Goal: Task Accomplishment & Management: Manage account settings

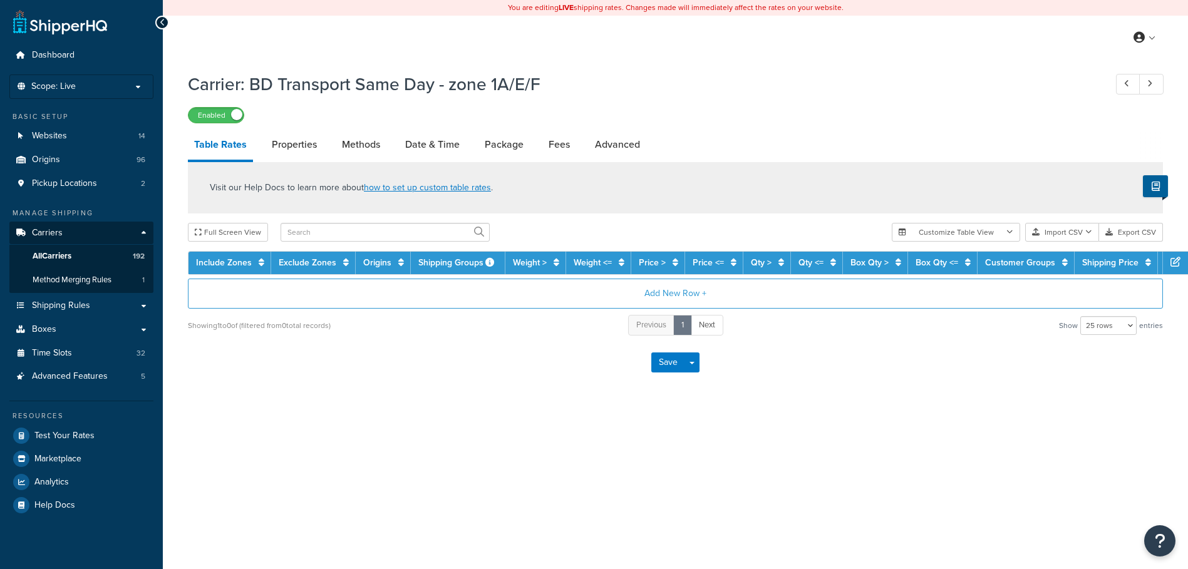
select select "25"
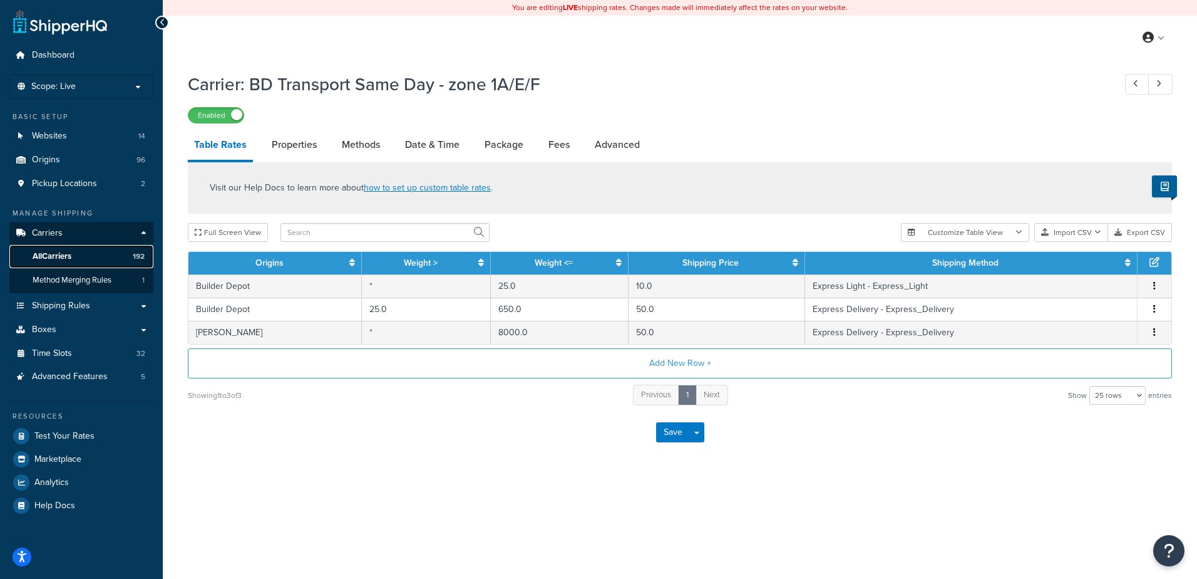
click at [79, 254] on link "All Carriers 192" at bounding box center [81, 256] width 144 height 23
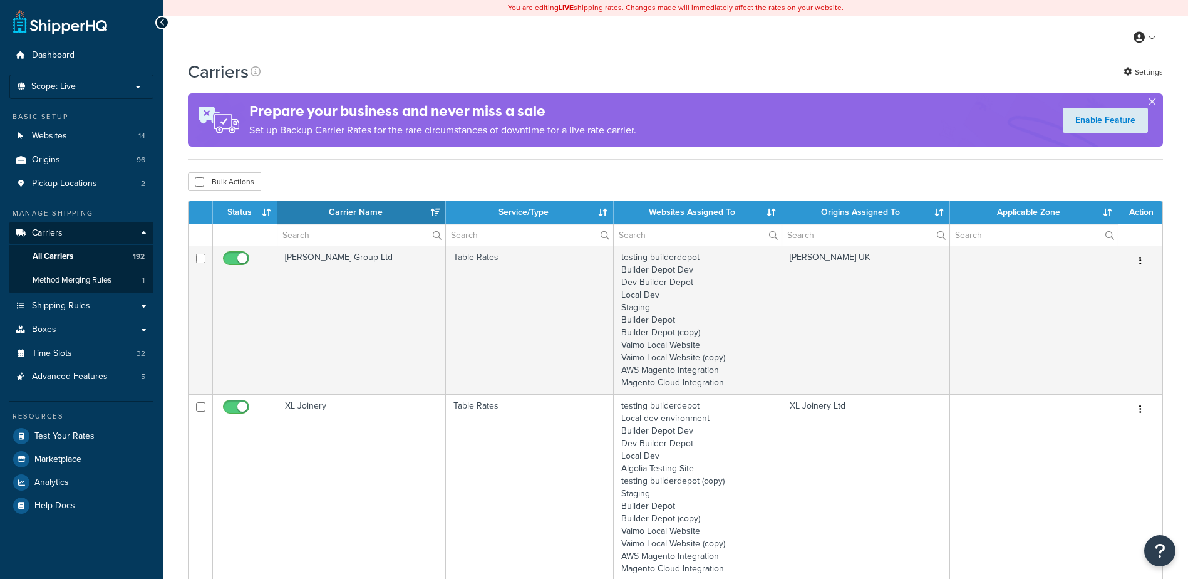
select select "15"
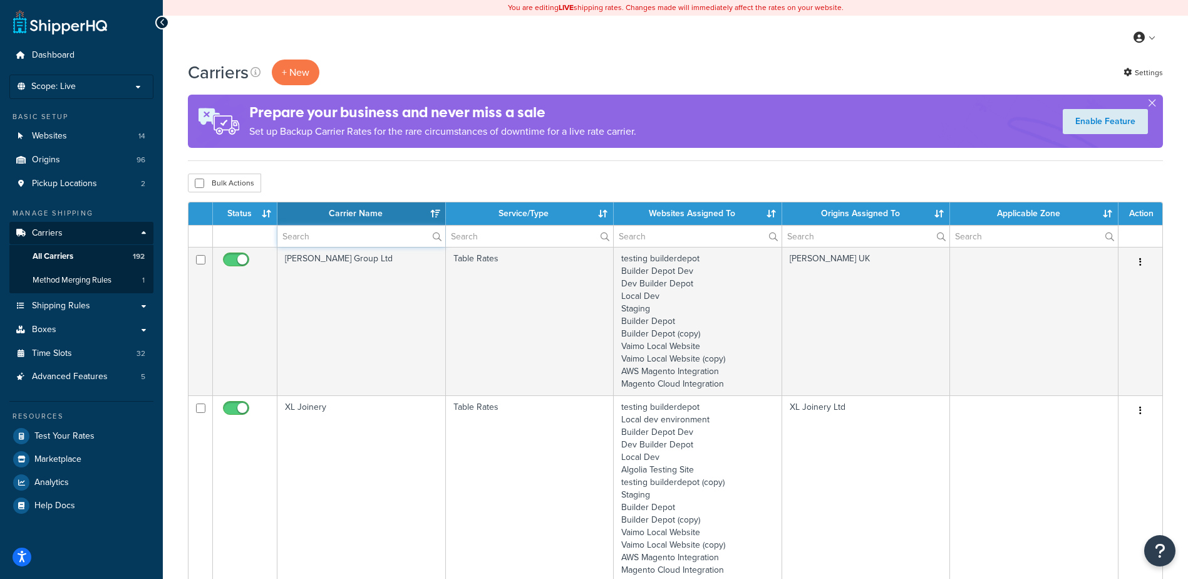
click at [374, 239] on input "text" at bounding box center [361, 235] width 168 height 21
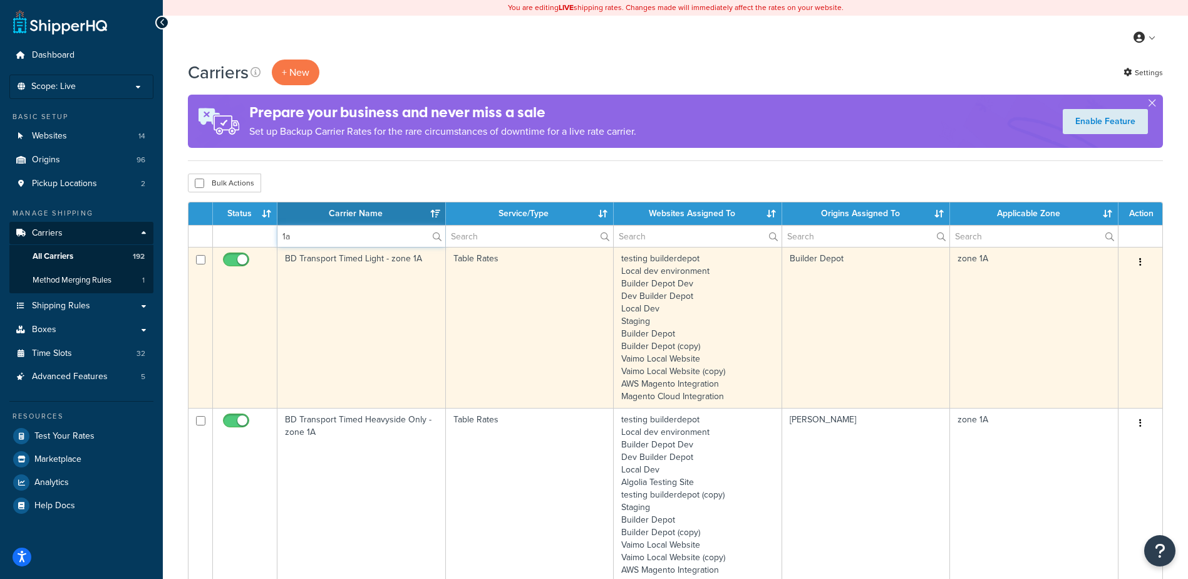
type input "1a"
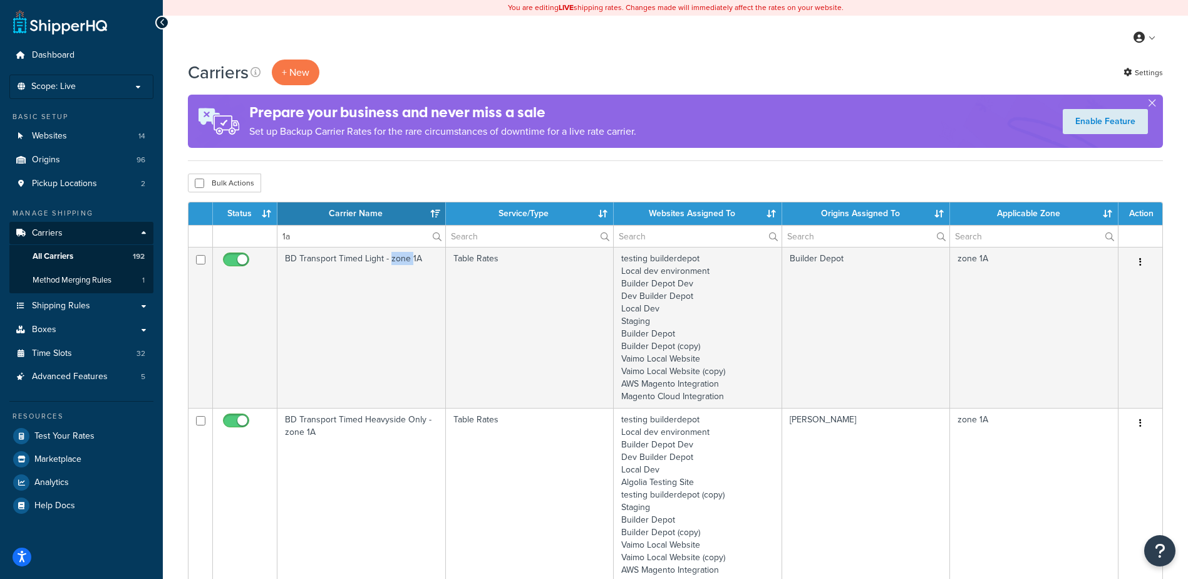
click at [396, 316] on td "BD Transport Timed Light - zone 1A" at bounding box center [361, 327] width 168 height 161
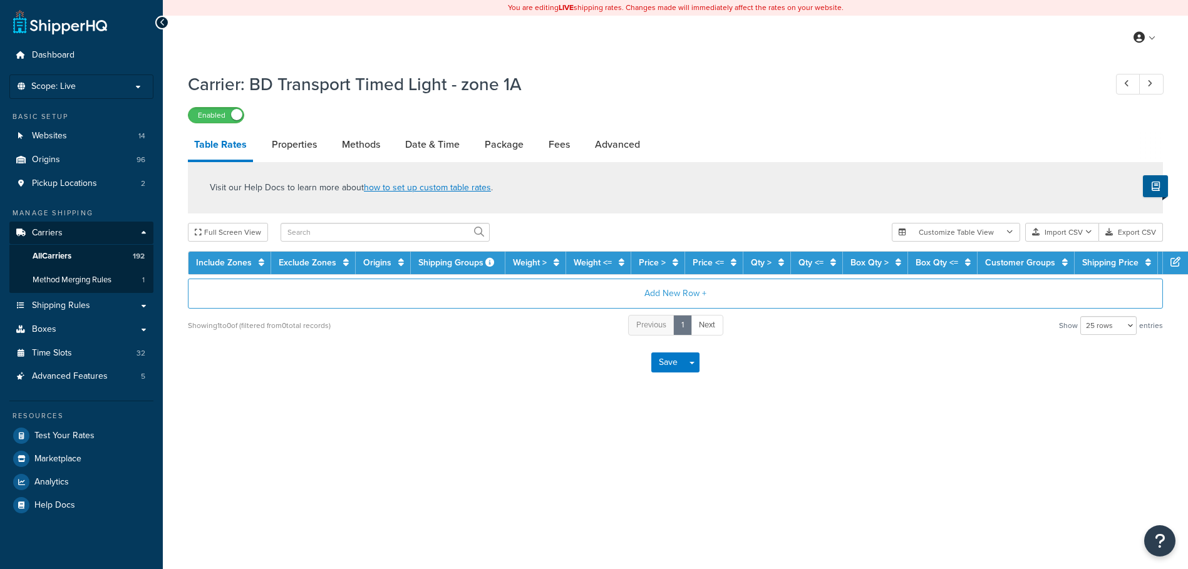
select select "25"
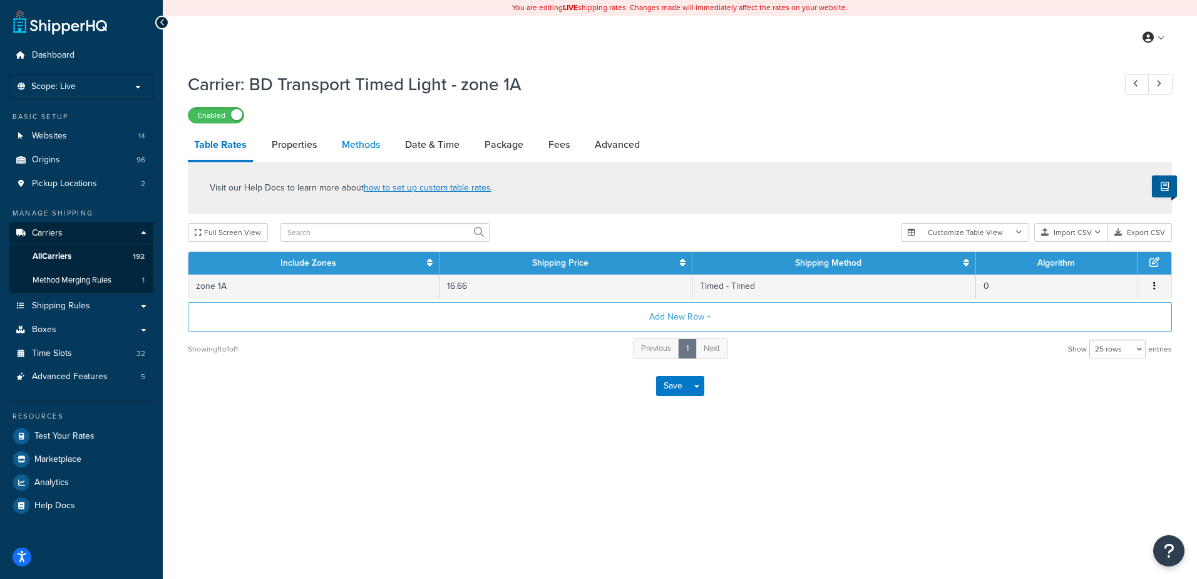
drag, startPoint x: 0, startPoint y: 0, endPoint x: 376, endPoint y: 146, distance: 403.6
click at [376, 146] on link "Methods" at bounding box center [361, 145] width 51 height 30
select select "25"
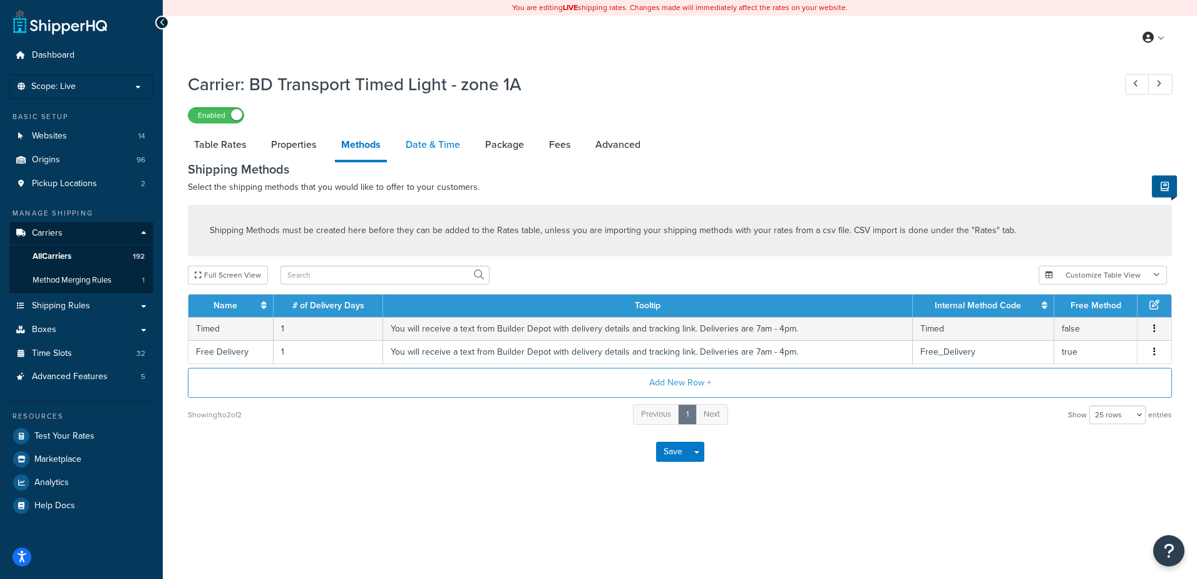
click at [436, 150] on link "Date & Time" at bounding box center [432, 145] width 67 height 30
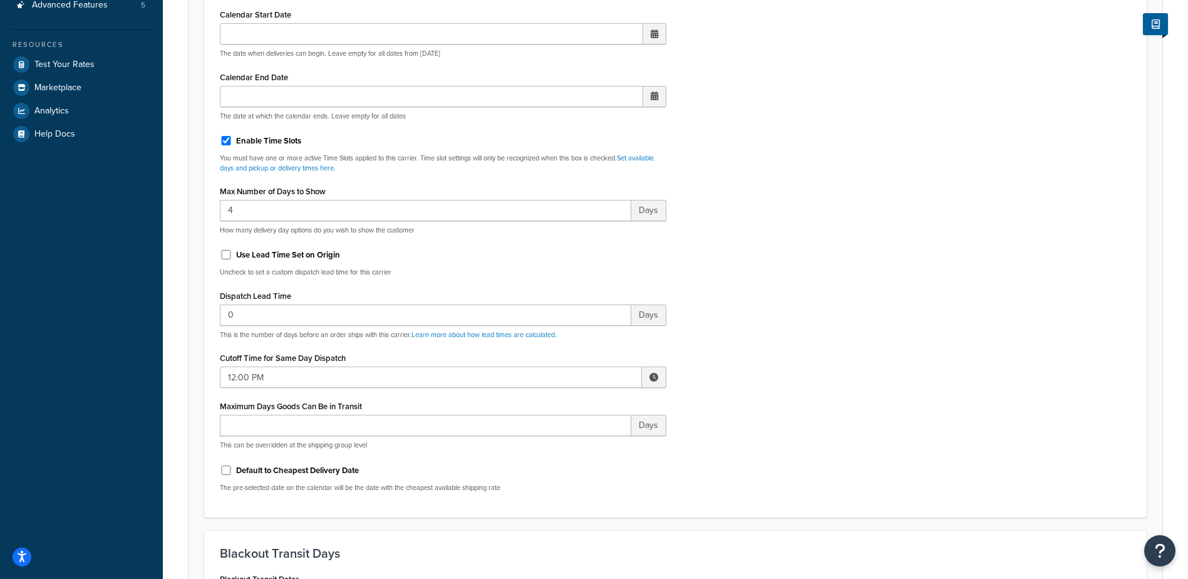
scroll to position [376, 0]
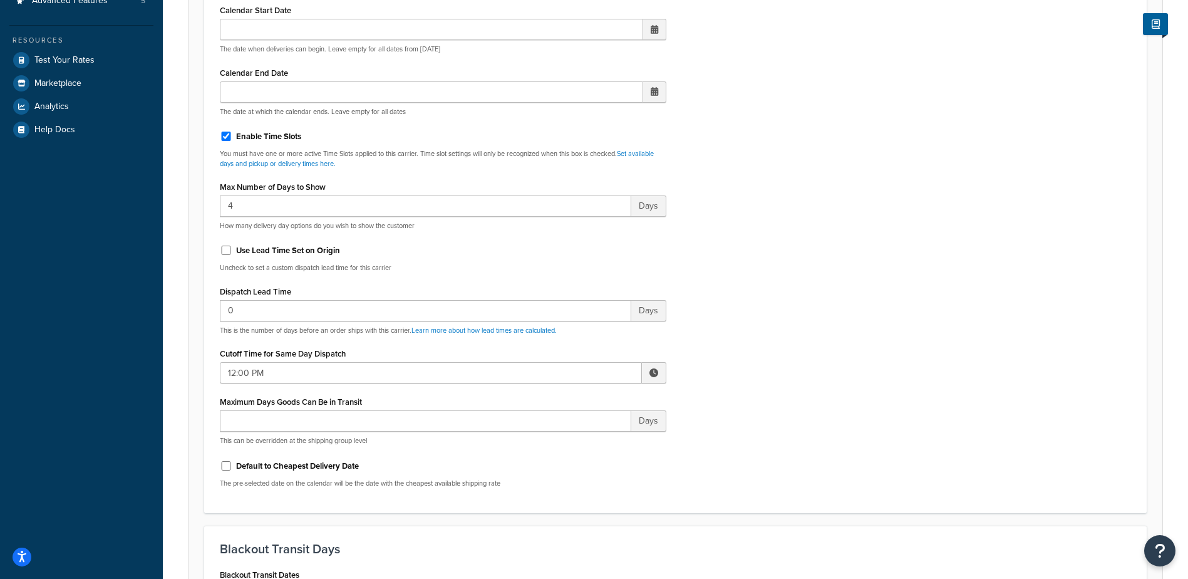
click at [658, 371] on span at bounding box center [654, 372] width 24 height 21
click at [558, 430] on span "▼" at bounding box center [561, 437] width 25 height 25
click at [558, 429] on span "▼" at bounding box center [561, 437] width 25 height 25
type input "10:00 AM"
click at [847, 420] on div "Include Delivery Date Information: No, just show shipping rates Show Calendar S…" at bounding box center [675, 202] width 930 height 589
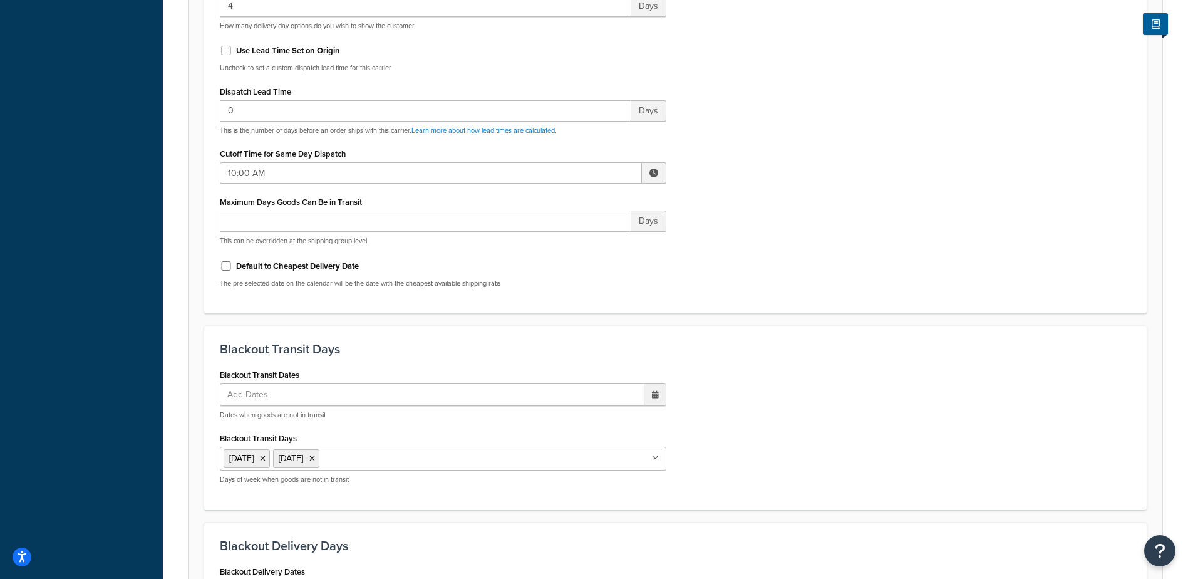
scroll to position [939, 0]
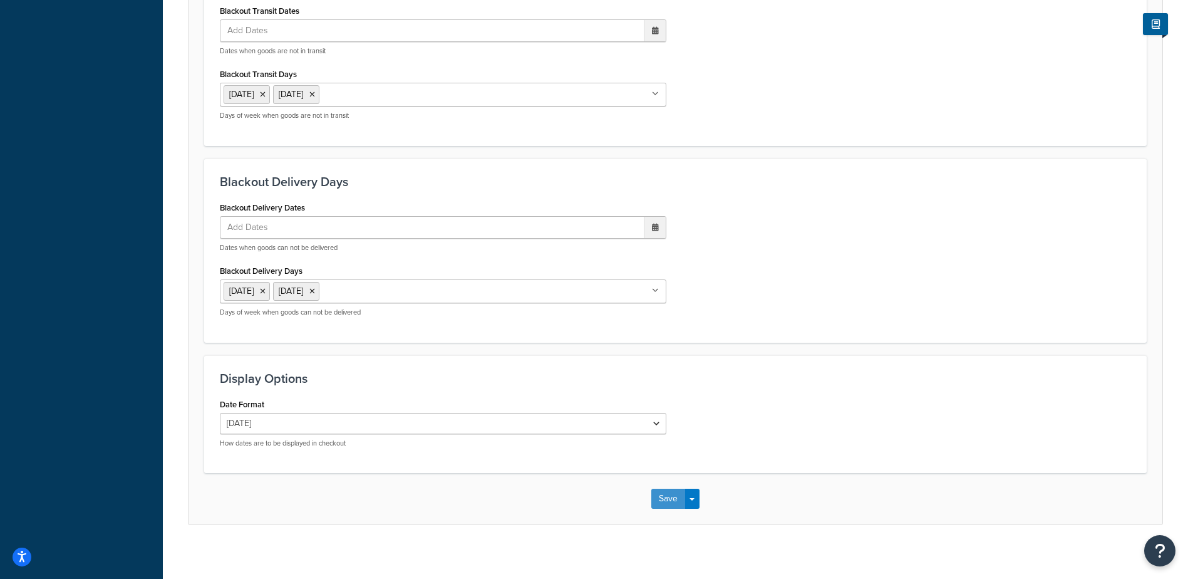
click at [664, 507] on button "Save" at bounding box center [668, 498] width 34 height 20
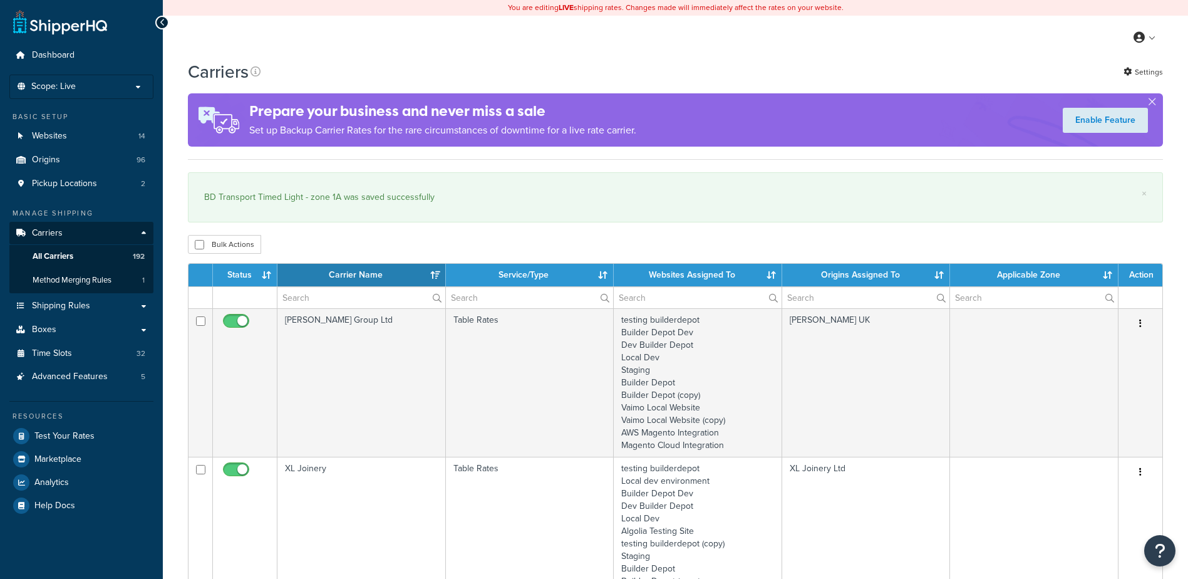
select select "15"
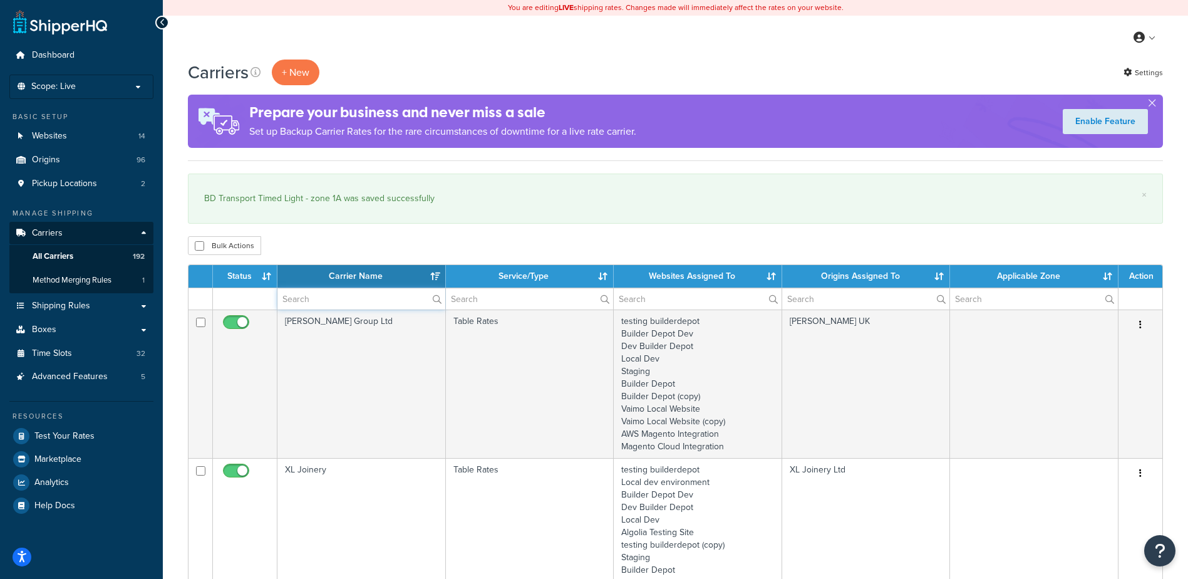
click at [314, 293] on input "text" at bounding box center [361, 298] width 168 height 21
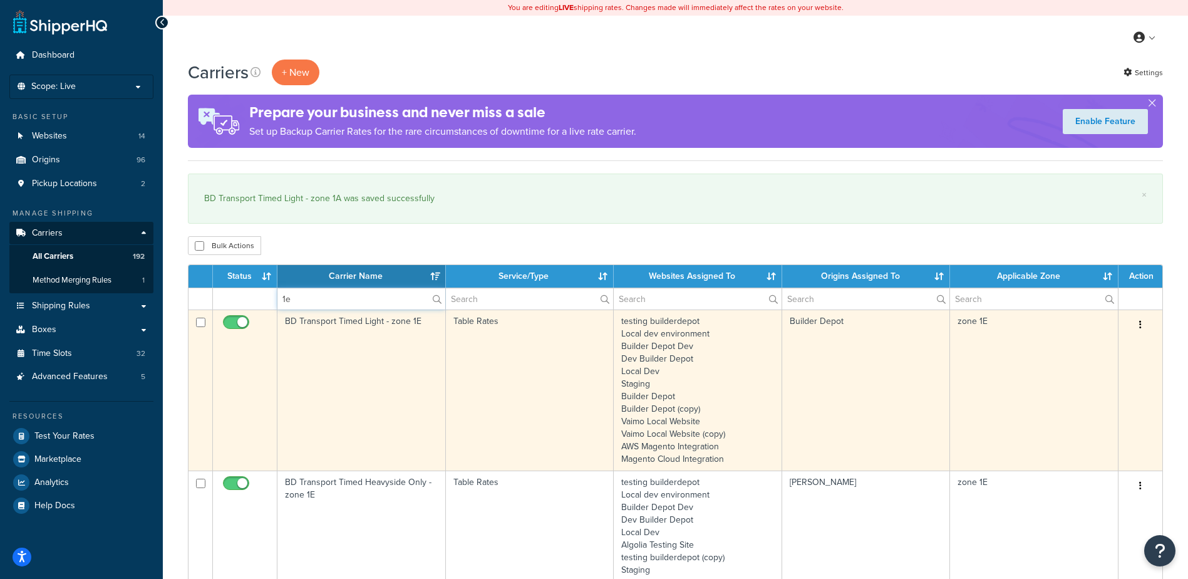
type input "1e"
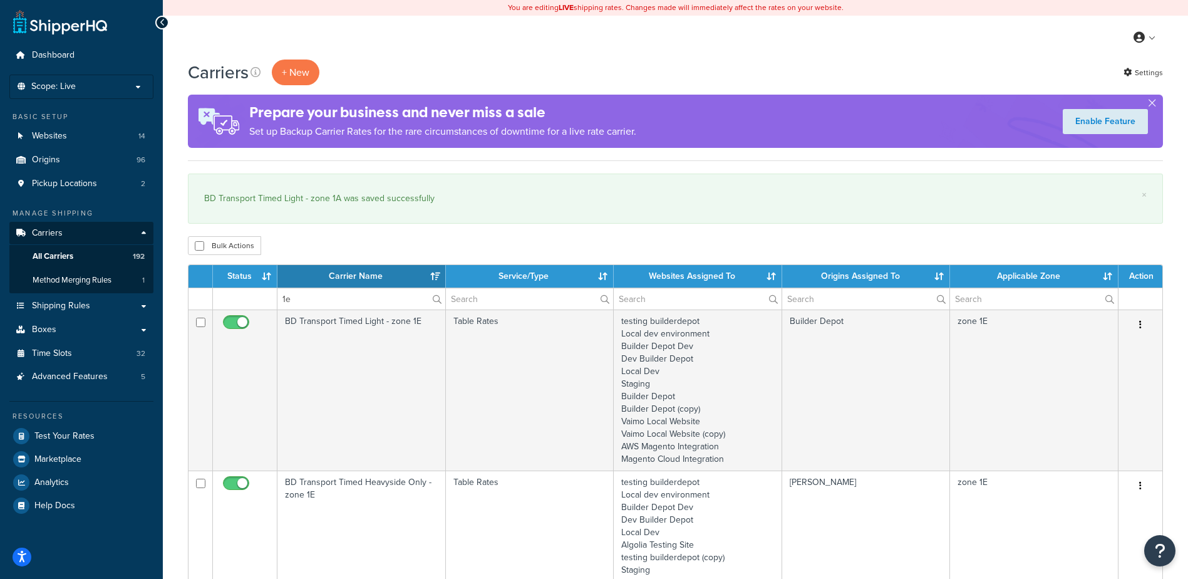
click at [388, 385] on td "BD Transport Timed Light - zone 1E" at bounding box center [361, 389] width 168 height 161
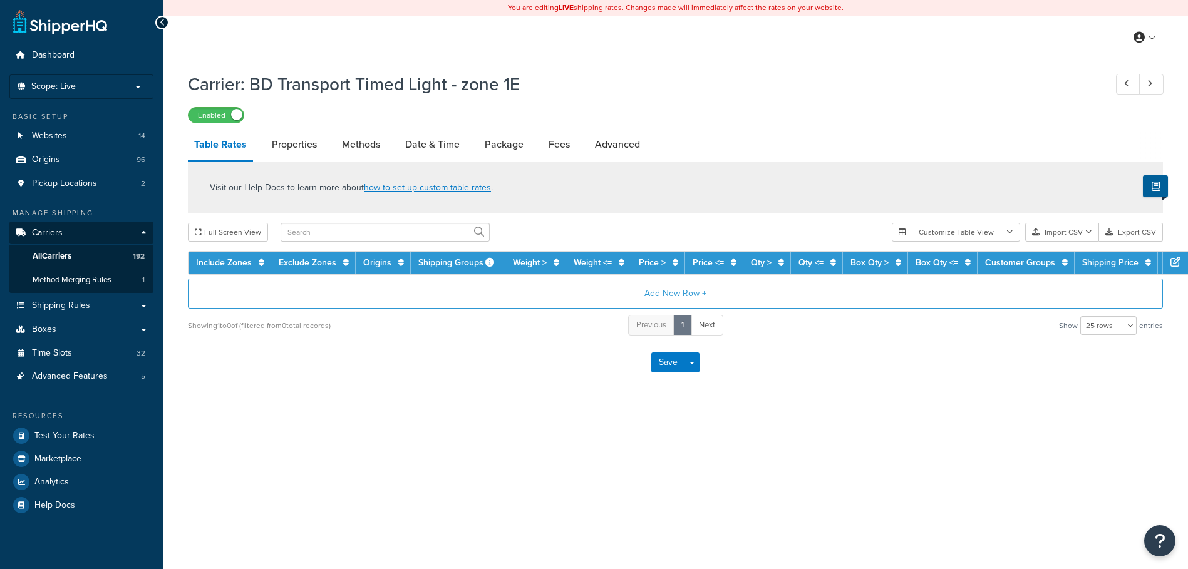
select select "25"
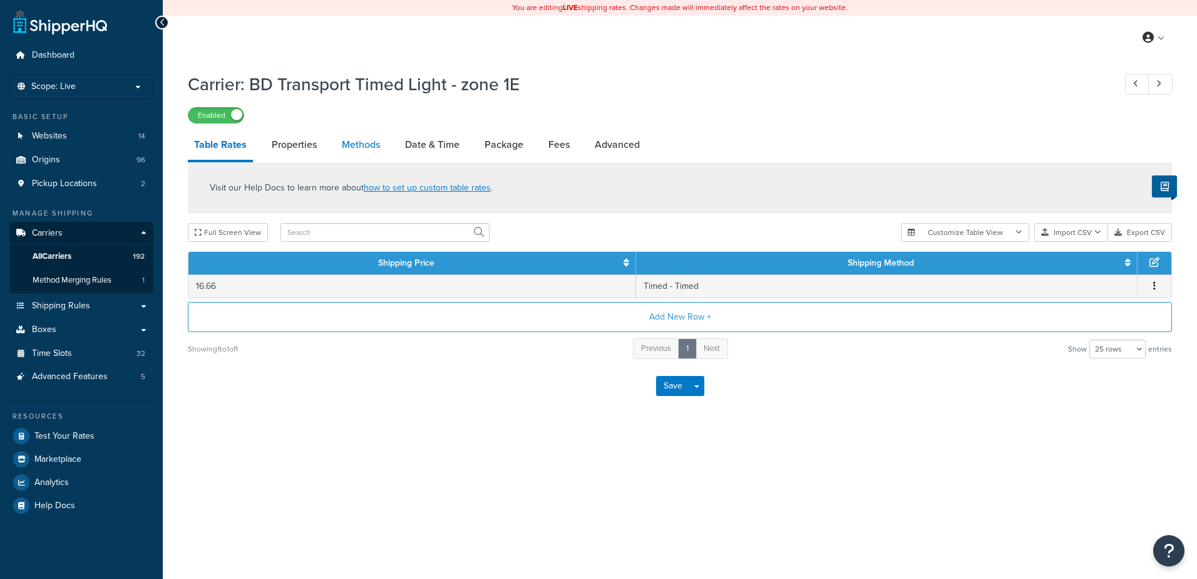
click at [371, 140] on link "Methods" at bounding box center [361, 145] width 51 height 30
select select "25"
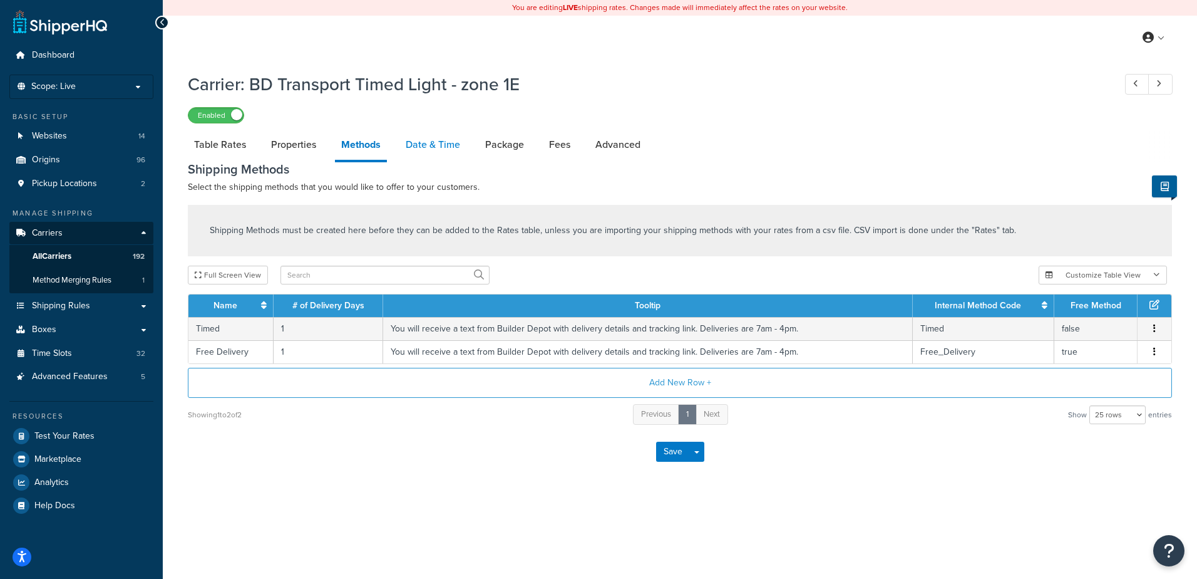
click at [443, 139] on link "Date & Time" at bounding box center [432, 145] width 67 height 30
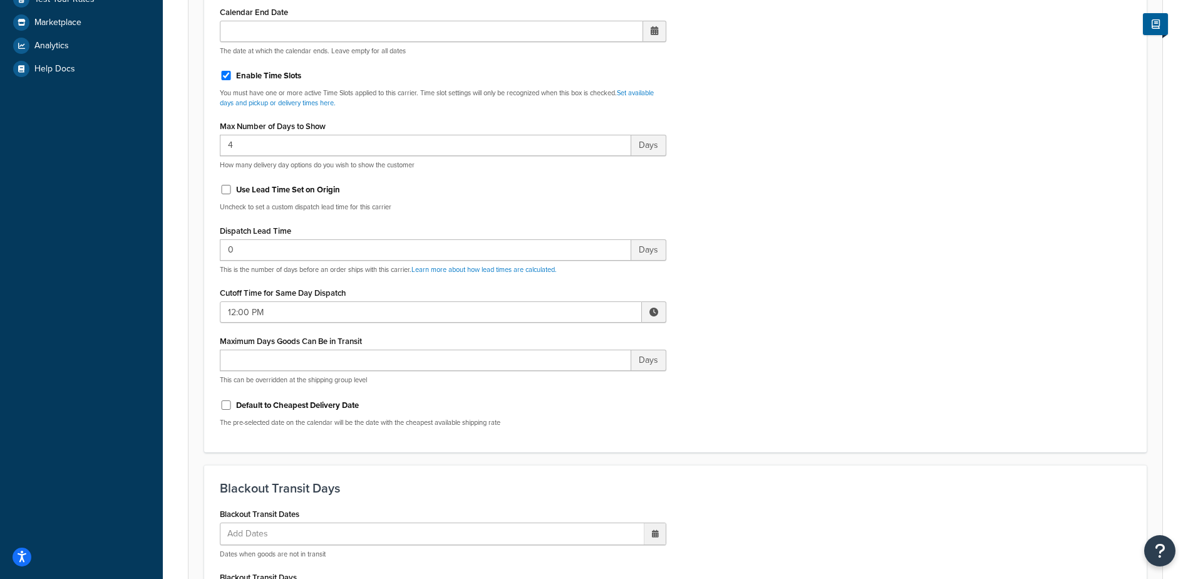
scroll to position [501, 0]
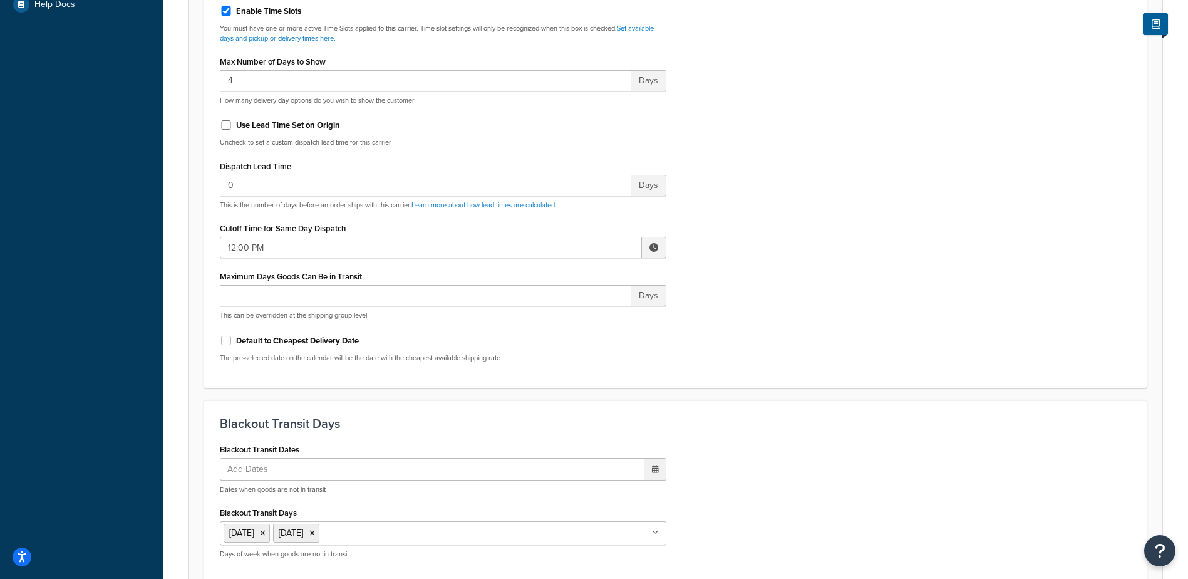
click at [651, 249] on span at bounding box center [653, 247] width 9 height 9
click at [562, 309] on span "▼" at bounding box center [561, 312] width 25 height 25
type input "10:00 AM"
click at [763, 277] on div "Include Delivery Date Information: No, just show shipping rates Show Calendar S…" at bounding box center [675, 77] width 930 height 589
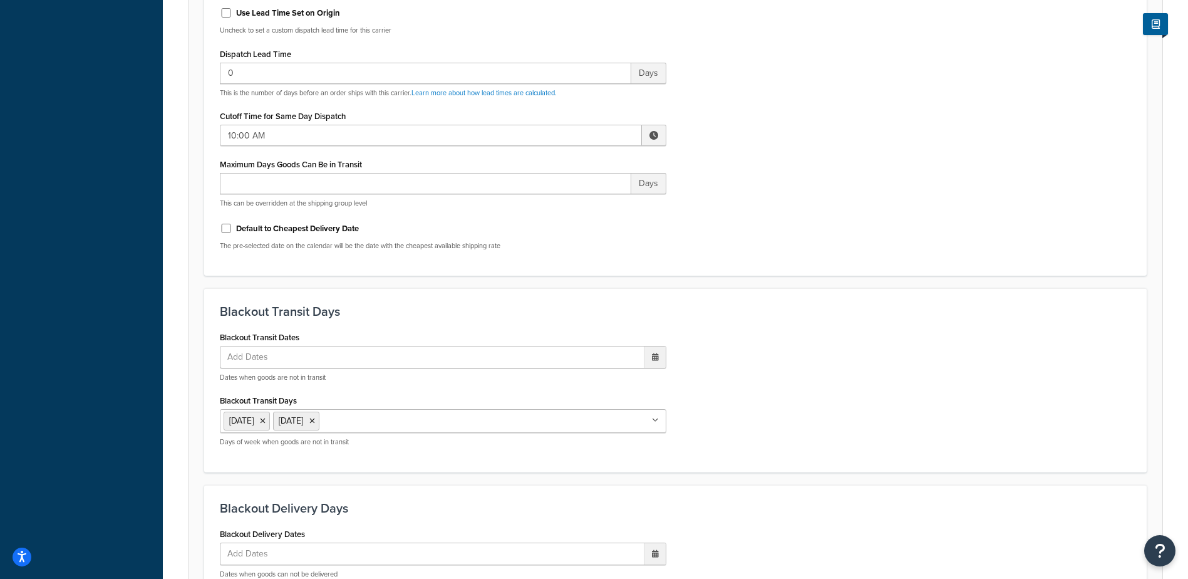
scroll to position [948, 0]
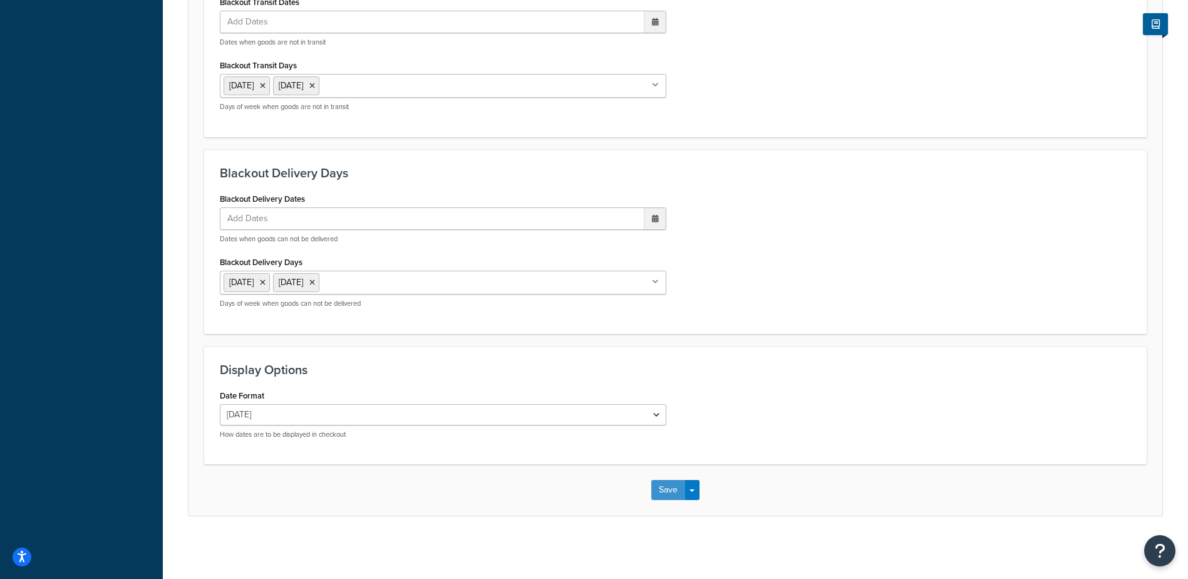
click at [663, 487] on button "Save" at bounding box center [668, 490] width 34 height 20
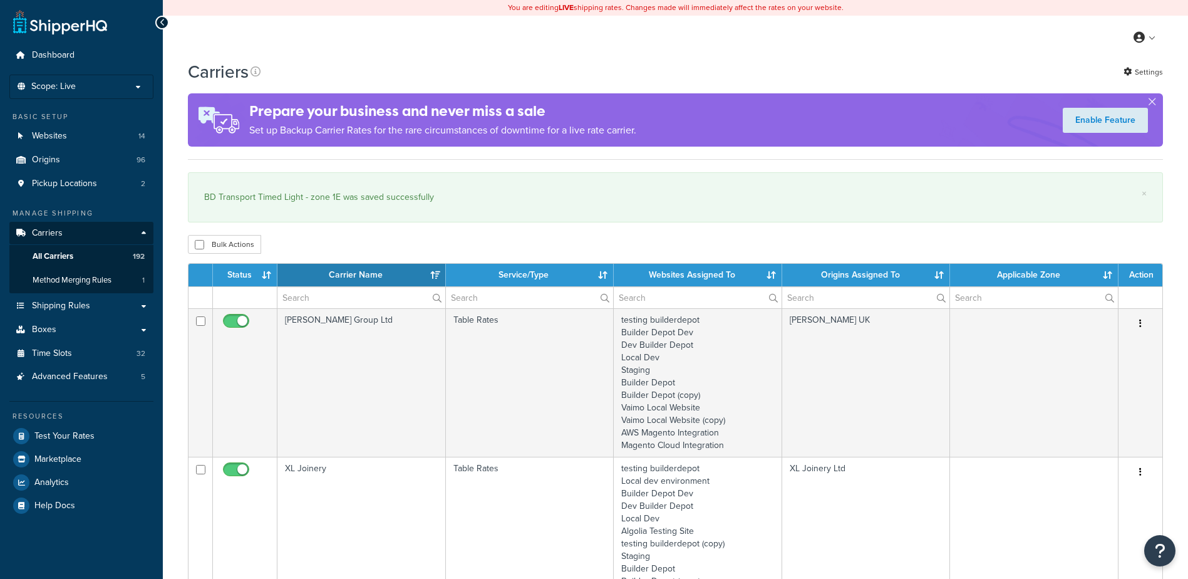
select select "15"
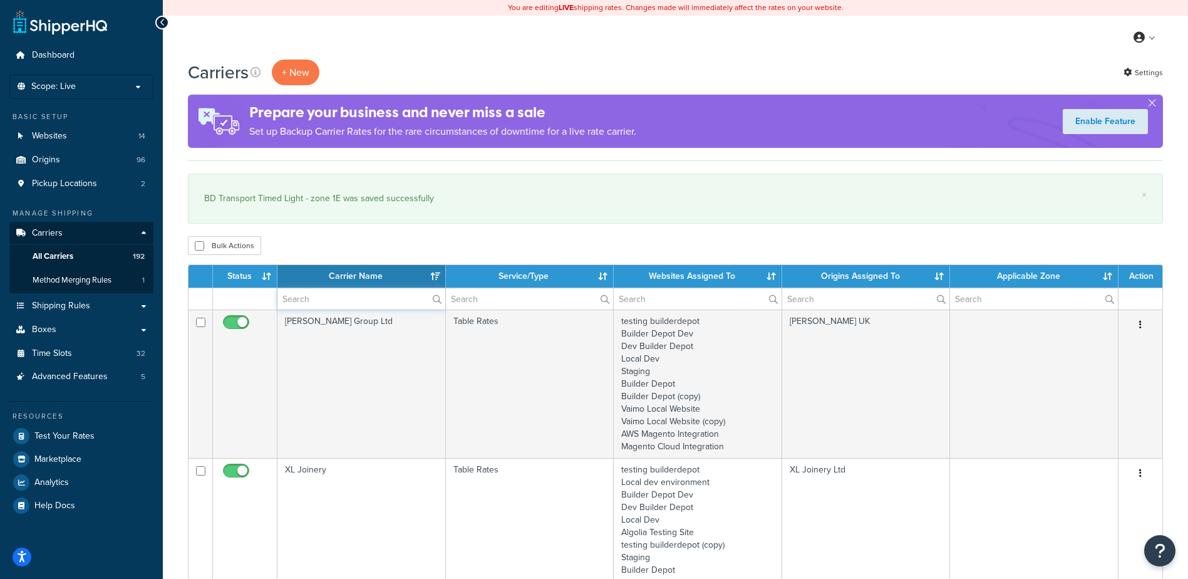
click at [301, 297] on input "text" at bounding box center [361, 298] width 168 height 21
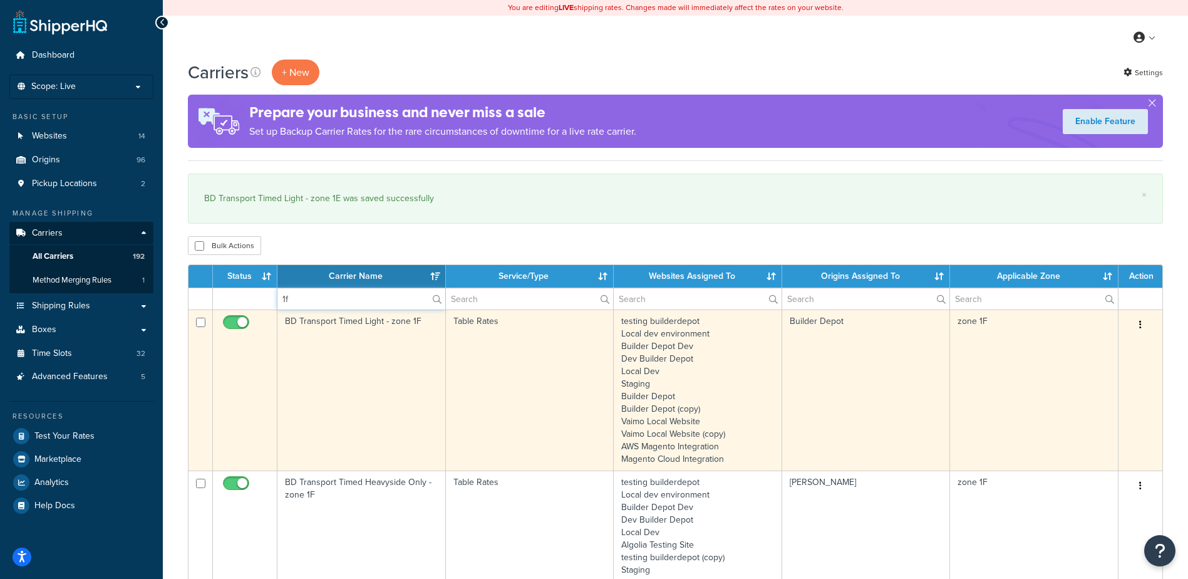
type input "1f"
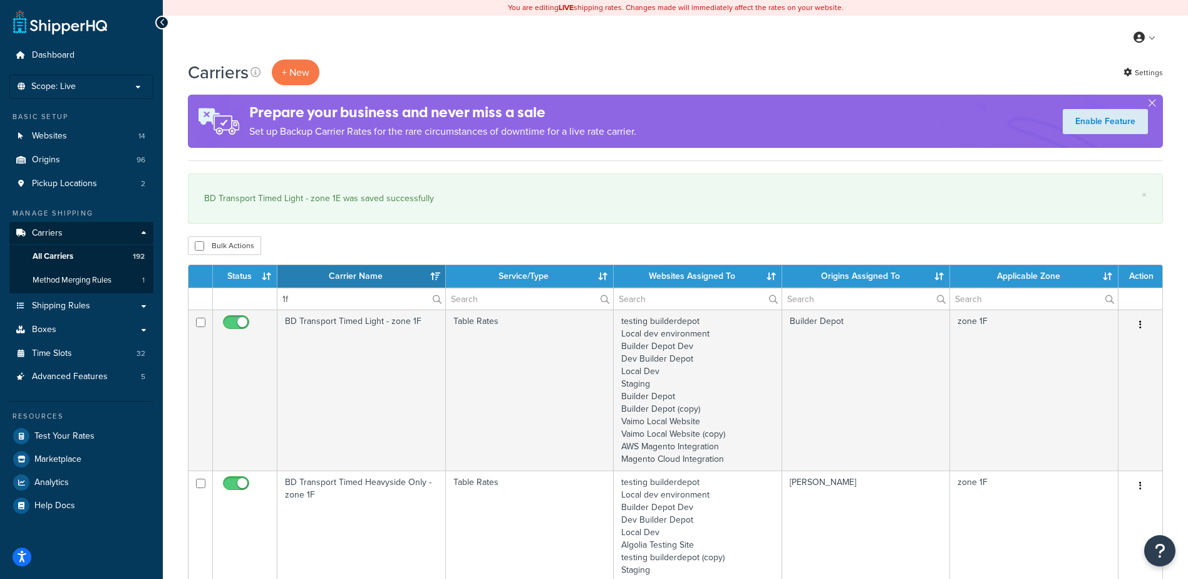
click at [368, 371] on td "BD Transport Timed Light - zone 1F" at bounding box center [361, 389] width 168 height 161
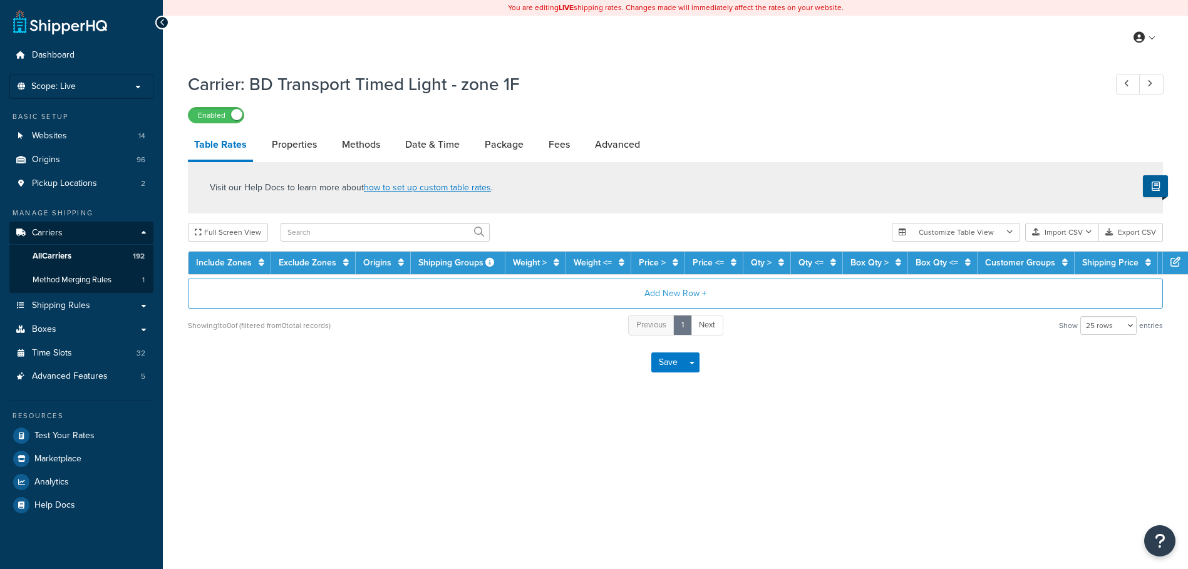
select select "25"
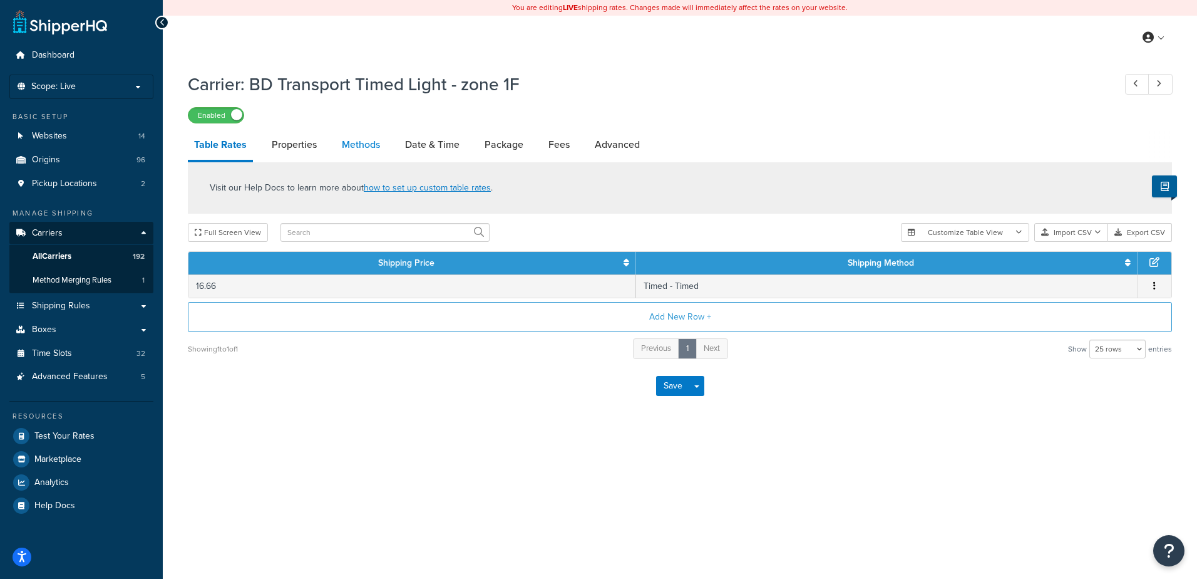
drag, startPoint x: 0, startPoint y: 0, endPoint x: 357, endPoint y: 145, distance: 385.1
click at [357, 145] on link "Methods" at bounding box center [361, 145] width 51 height 30
select select "25"
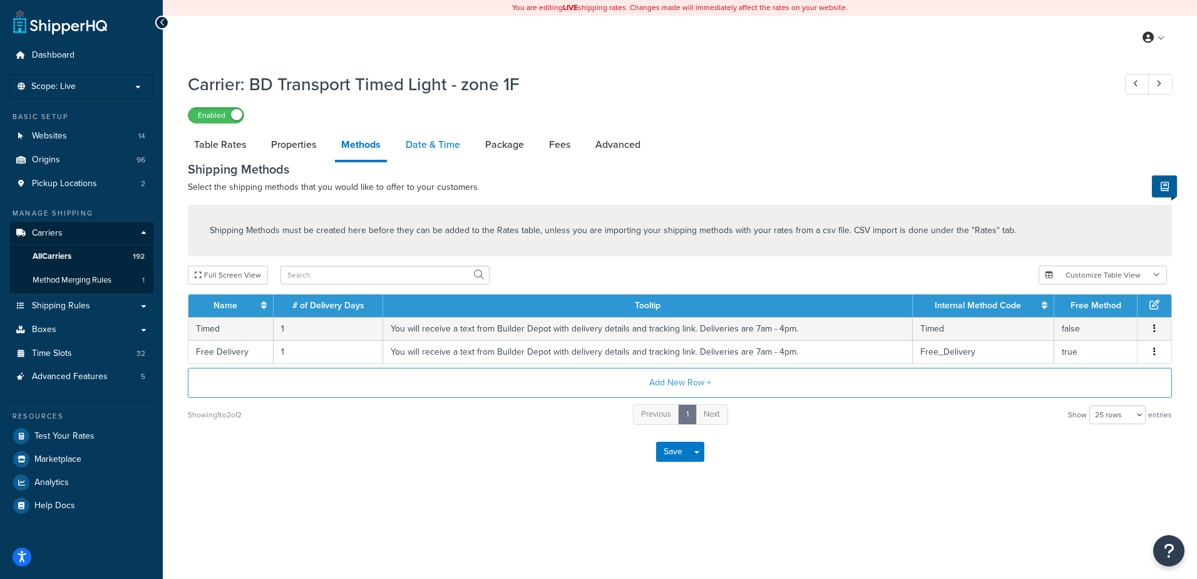
click at [446, 150] on link "Date & Time" at bounding box center [432, 145] width 67 height 30
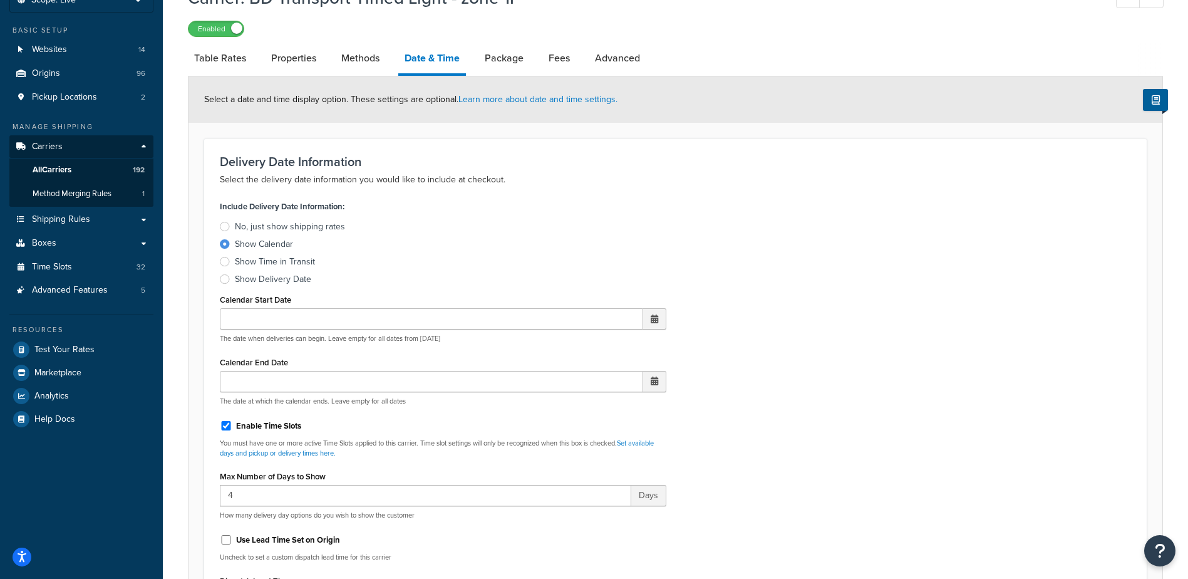
scroll to position [376, 0]
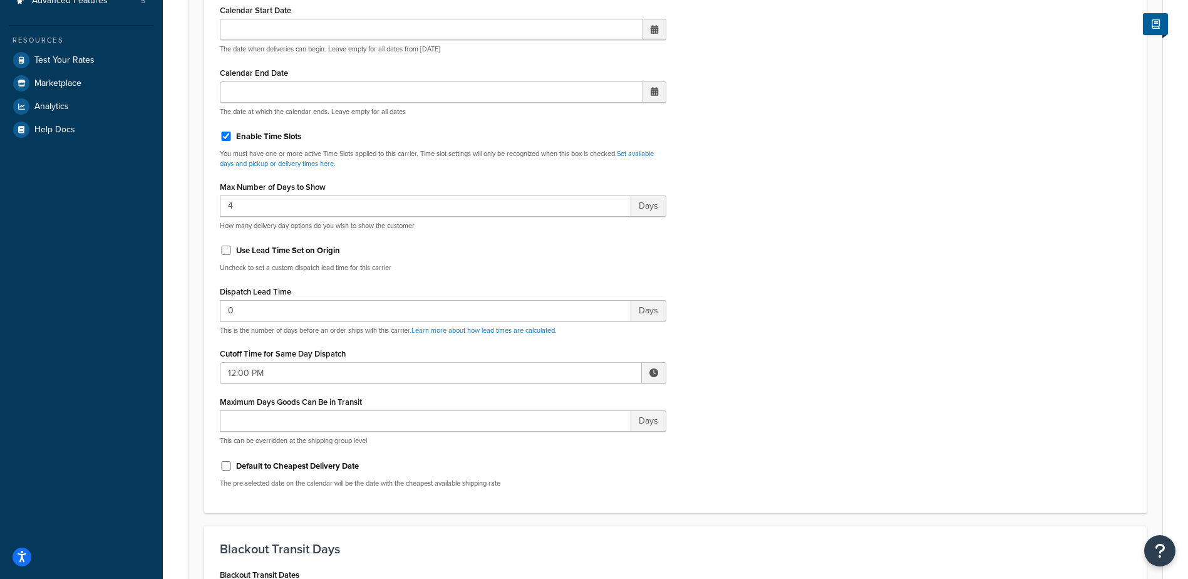
click at [654, 366] on span at bounding box center [654, 372] width 24 height 21
click at [557, 439] on span "▼" at bounding box center [561, 437] width 25 height 25
click at [557, 438] on span "▼" at bounding box center [561, 437] width 25 height 25
type input "10:00 AM"
click at [769, 361] on div "Include Delivery Date Information: No, just show shipping rates Show Calendar S…" at bounding box center [675, 202] width 930 height 589
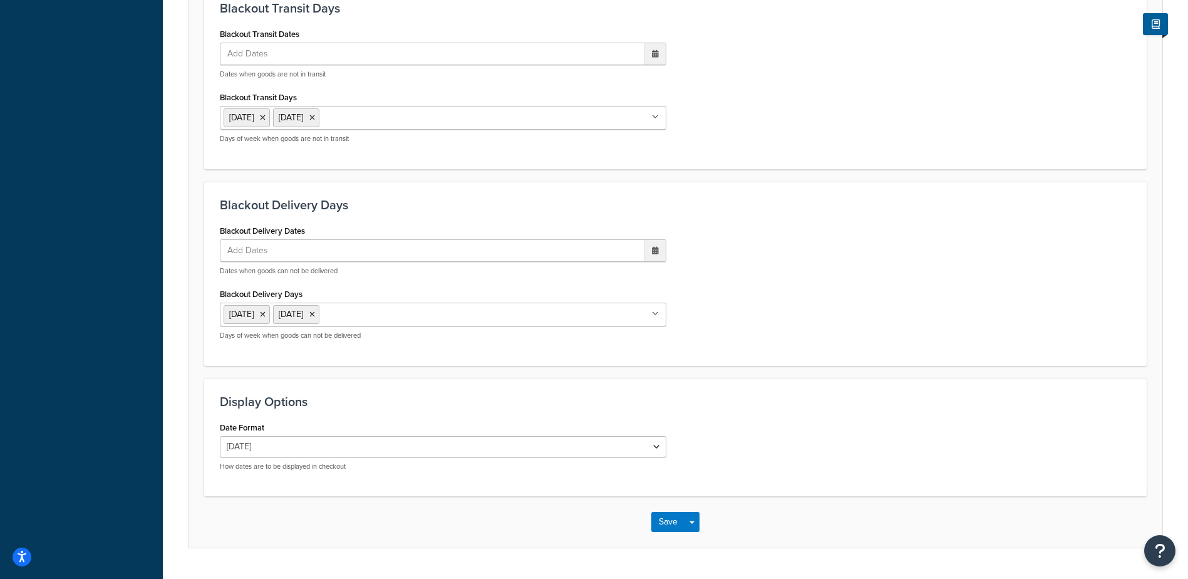
scroll to position [948, 0]
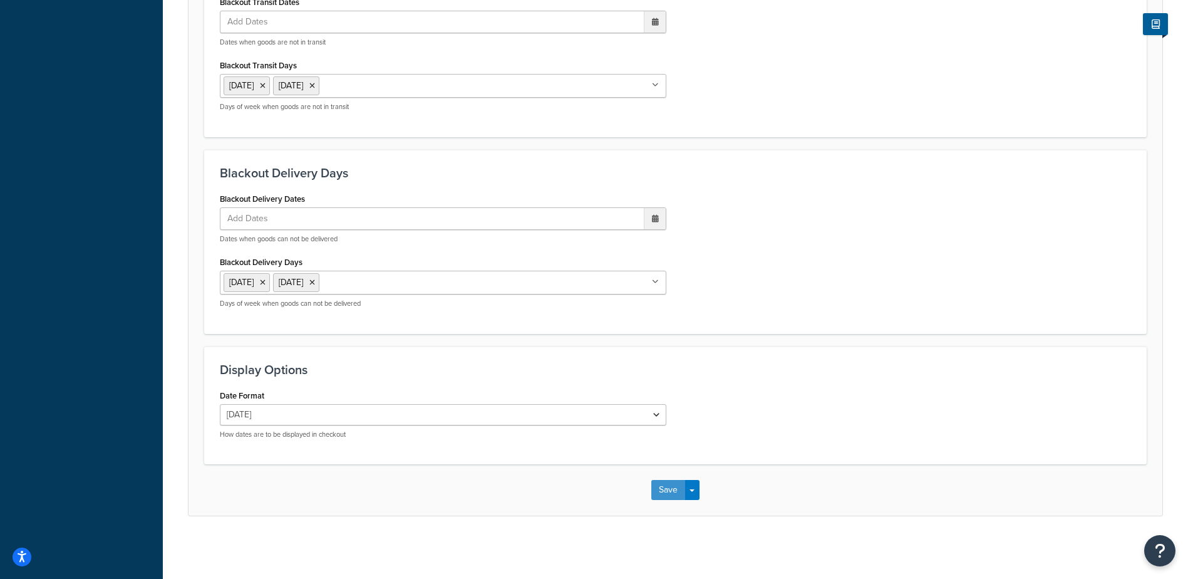
click at [662, 488] on button "Save" at bounding box center [668, 490] width 34 height 20
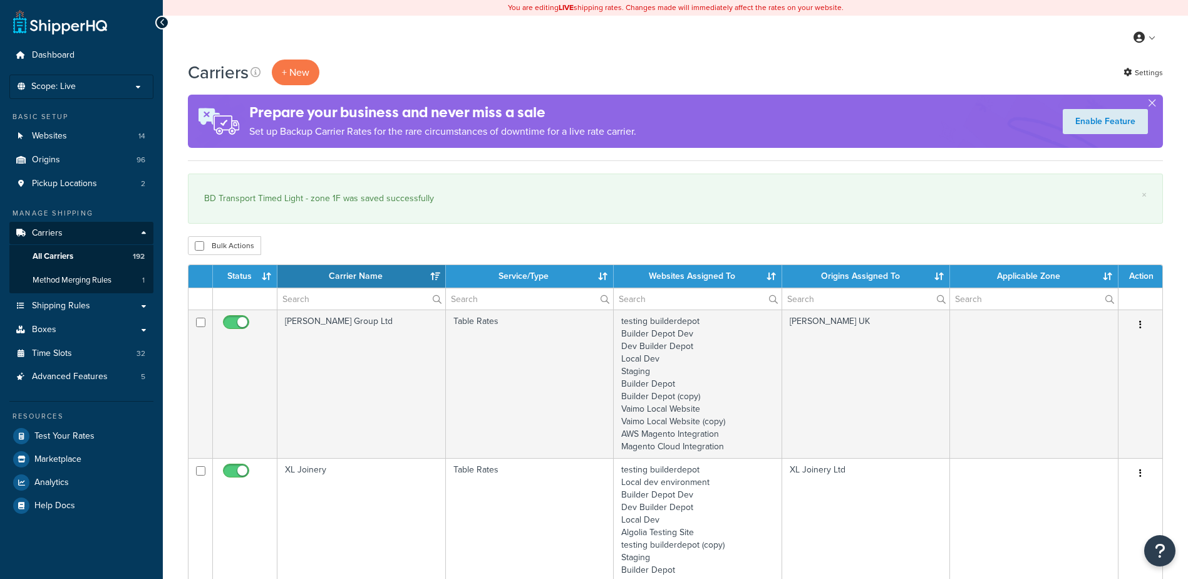
select select "15"
